Goal: Information Seeking & Learning: Learn about a topic

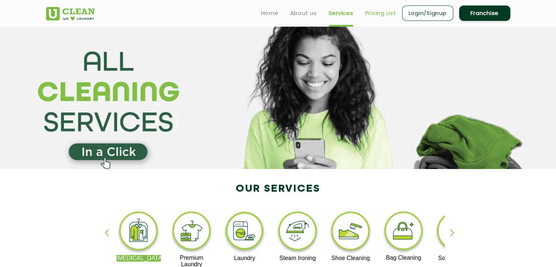
click at [381, 11] on link "Pricing List" at bounding box center [380, 13] width 31 height 9
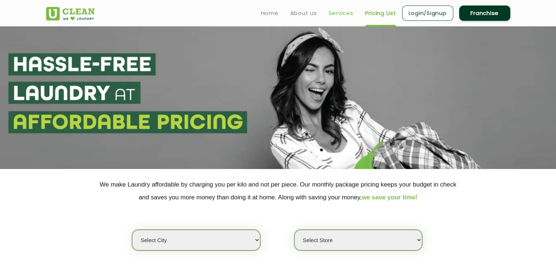
click at [338, 11] on link "Services" at bounding box center [341, 13] width 25 height 9
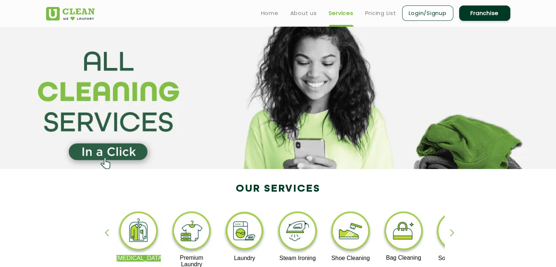
click at [244, 233] on img at bounding box center [244, 232] width 45 height 45
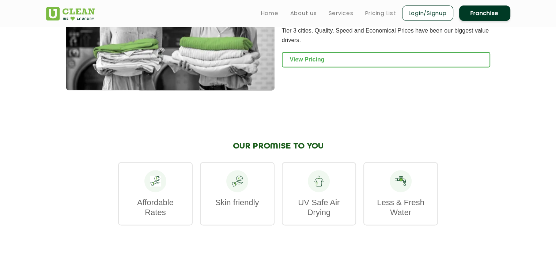
scroll to position [884, 0]
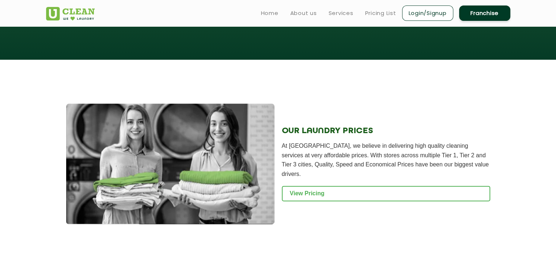
click at [235, 162] on img at bounding box center [170, 164] width 208 height 121
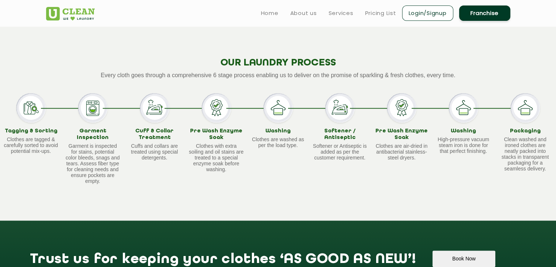
click at [235, 162] on p "Clothes with extra soiling and oil stains are treated to a special enzyme soak …" at bounding box center [216, 157] width 55 height 29
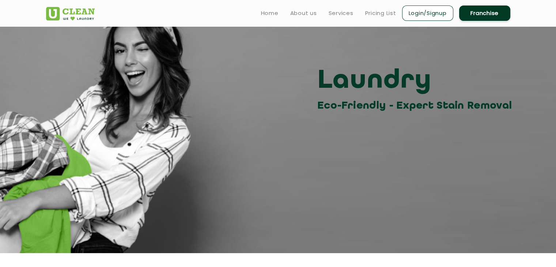
scroll to position [0, 0]
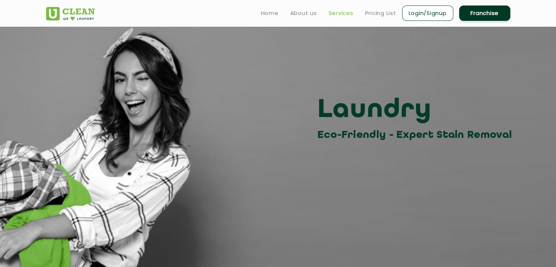
click at [343, 14] on link "Services" at bounding box center [341, 13] width 25 height 9
